Goal: Browse casually

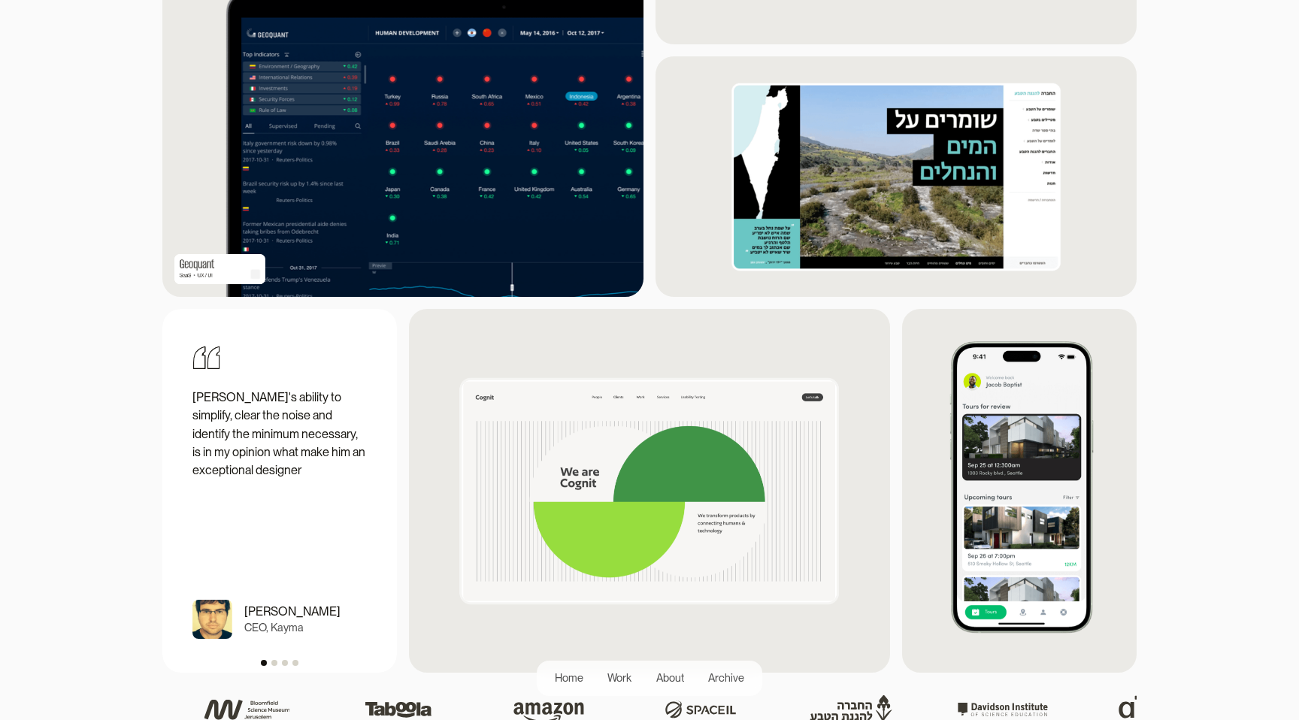
click at [432, 423] on img at bounding box center [649, 491] width 481 height 353
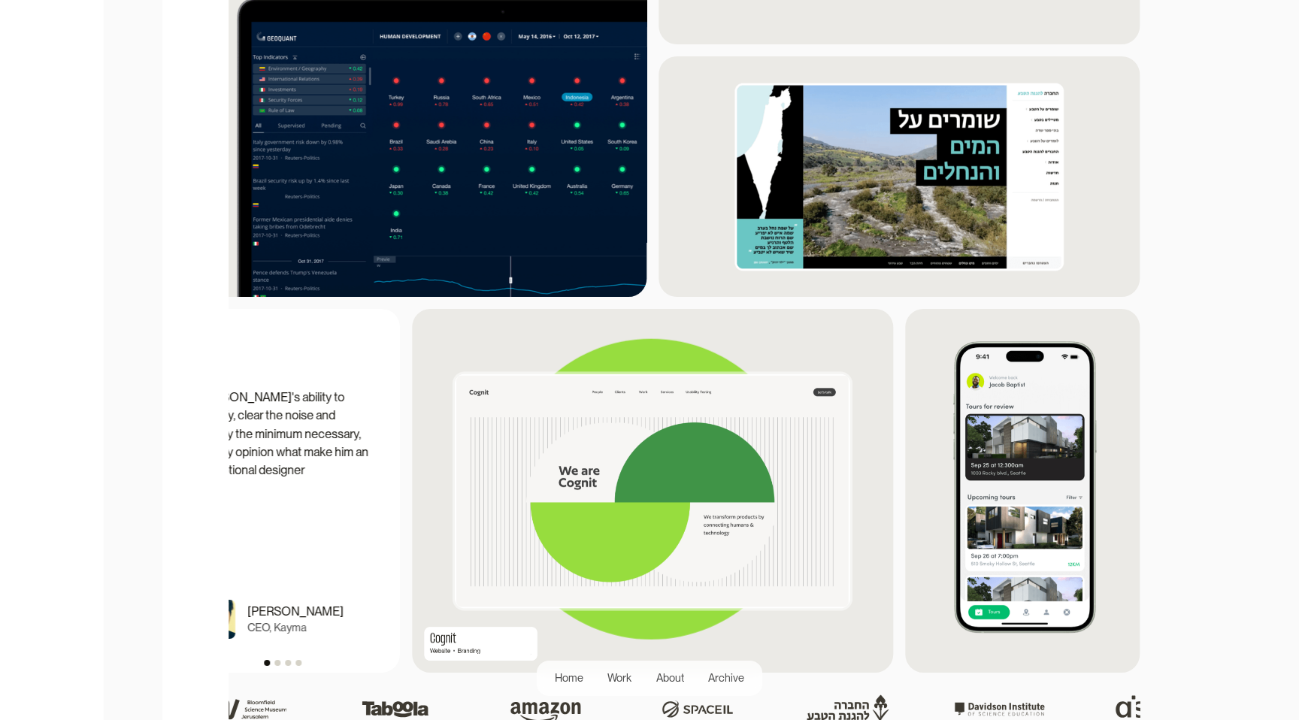
scroll to position [1745, 0]
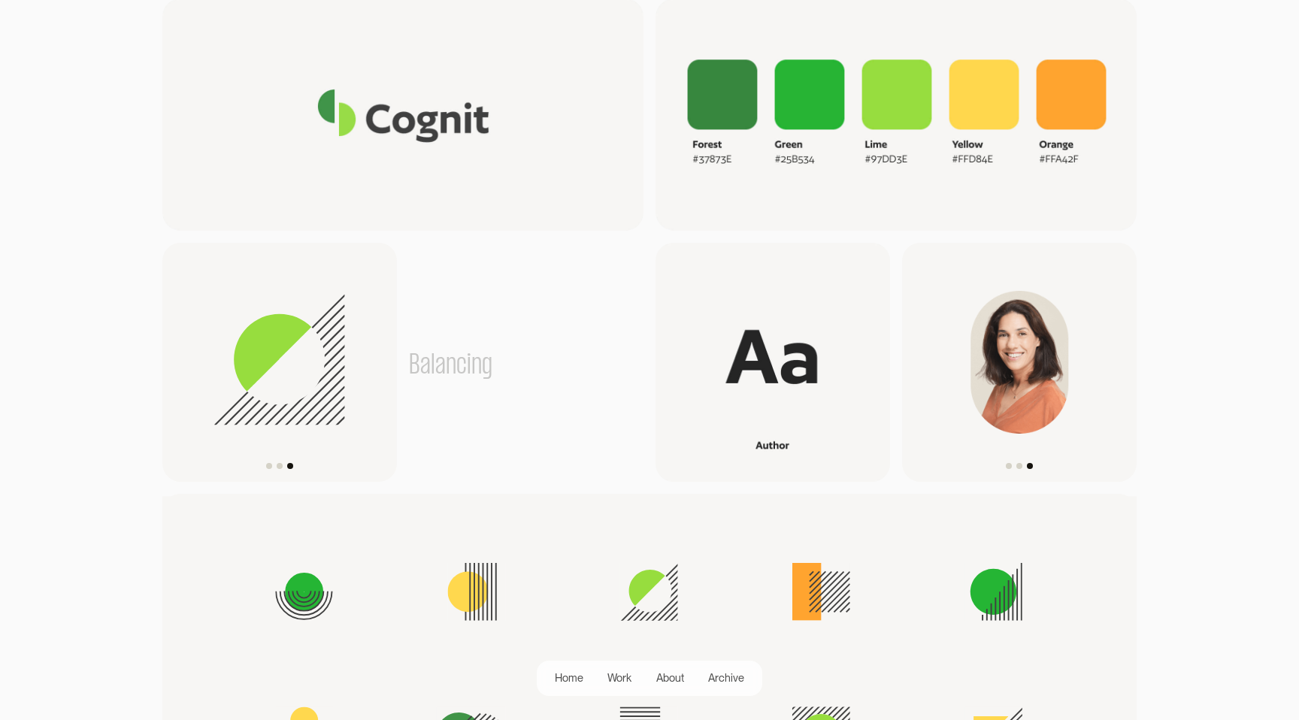
scroll to position [2240, 0]
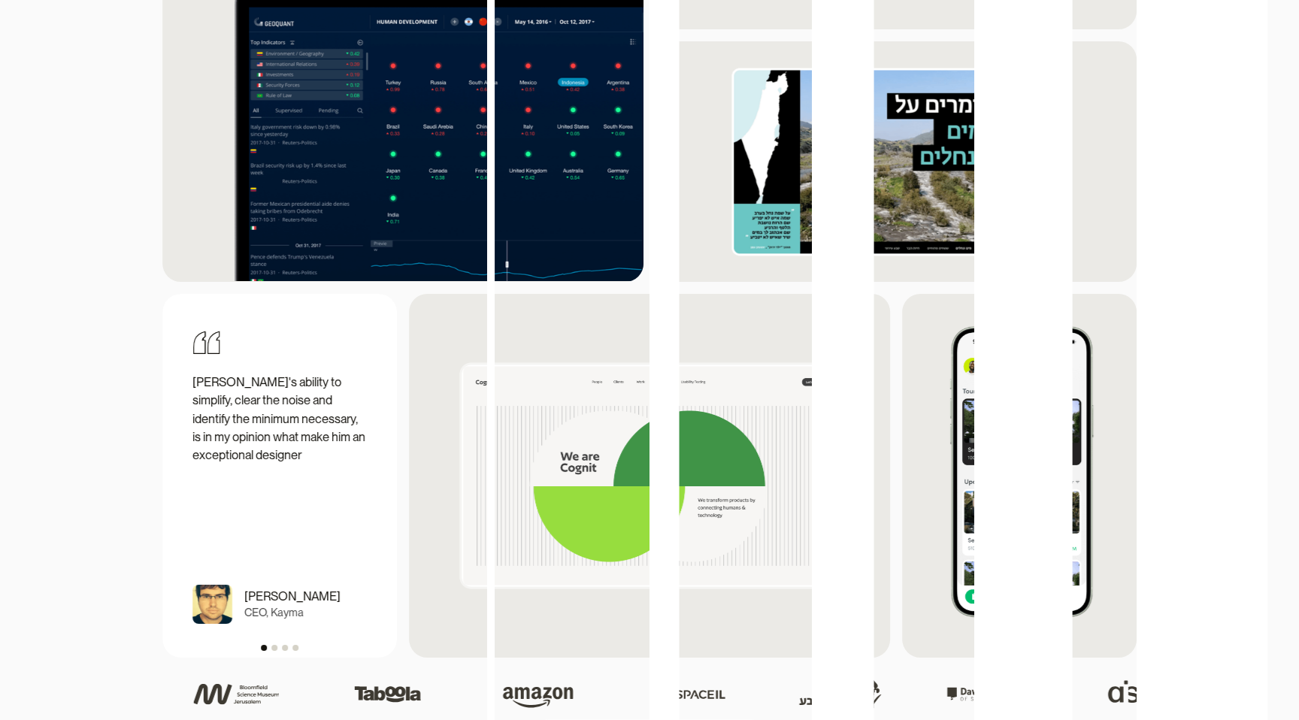
scroll to position [1745, 0]
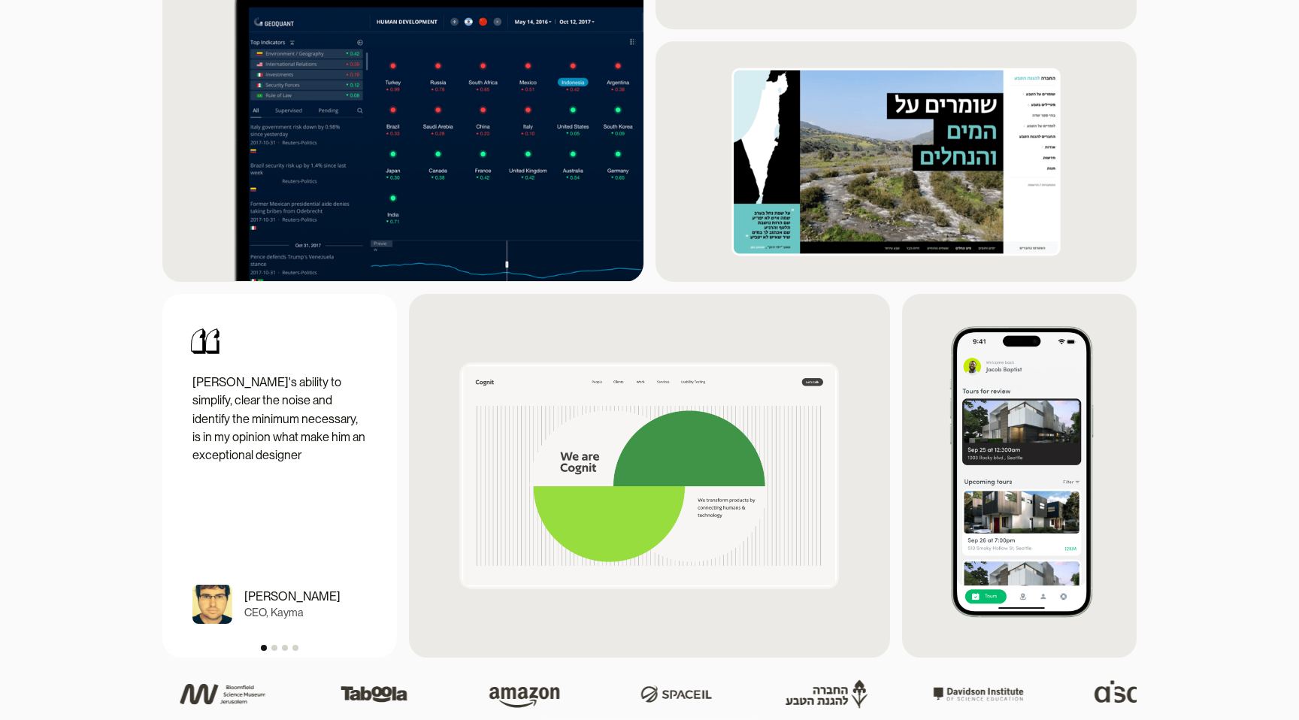
click at [364, 214] on img at bounding box center [402, 101] width 481 height 360
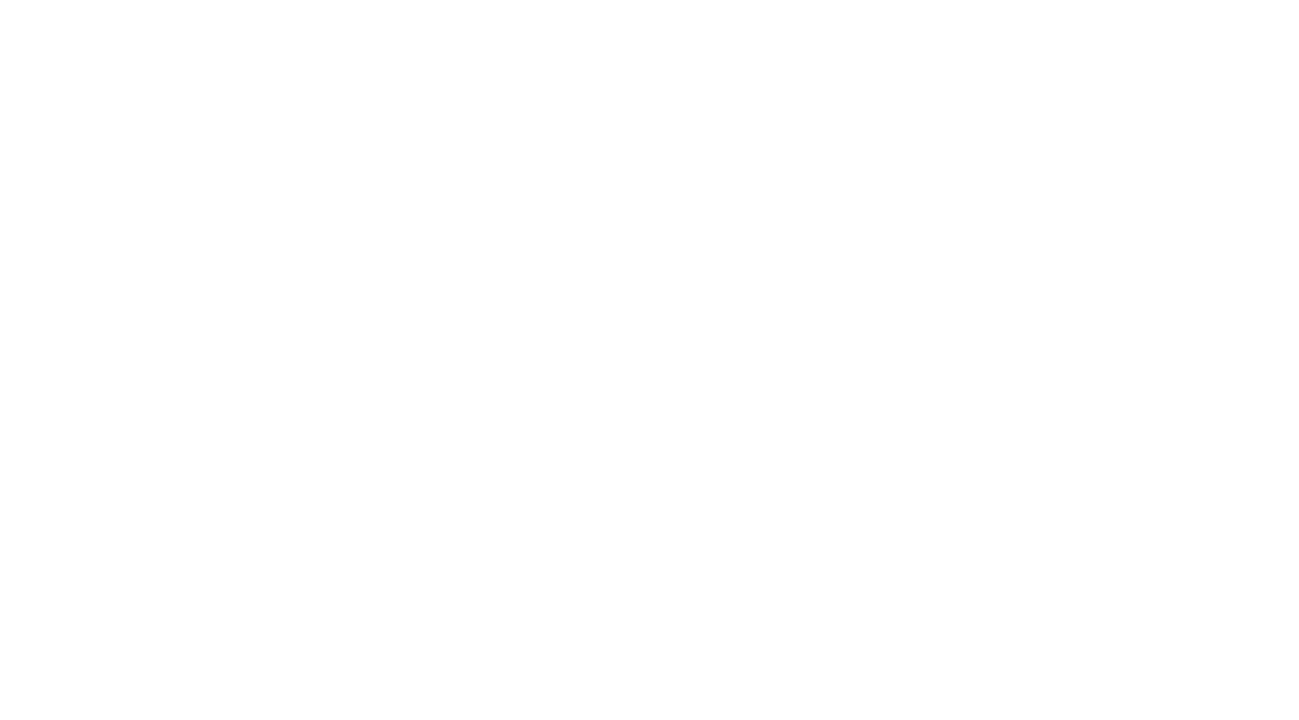
scroll to position [1949, 0]
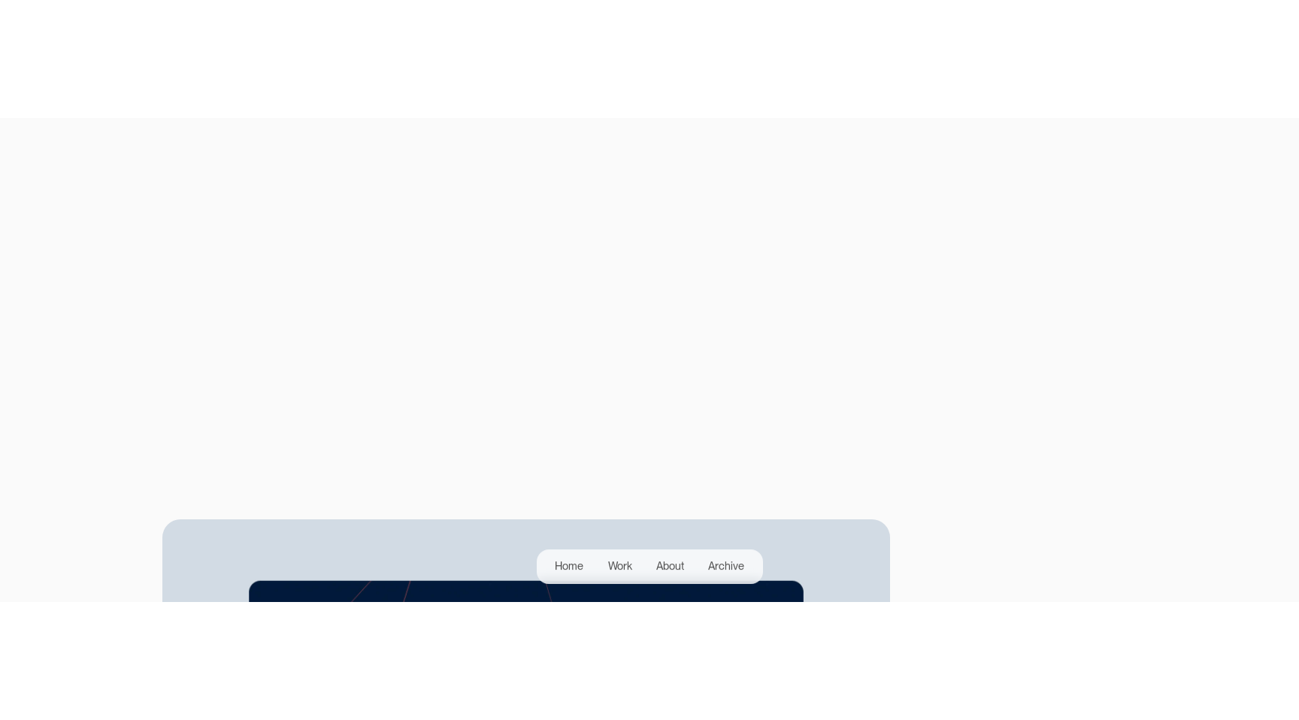
scroll to position [2681, 0]
